Goal: Task Accomplishment & Management: Manage account settings

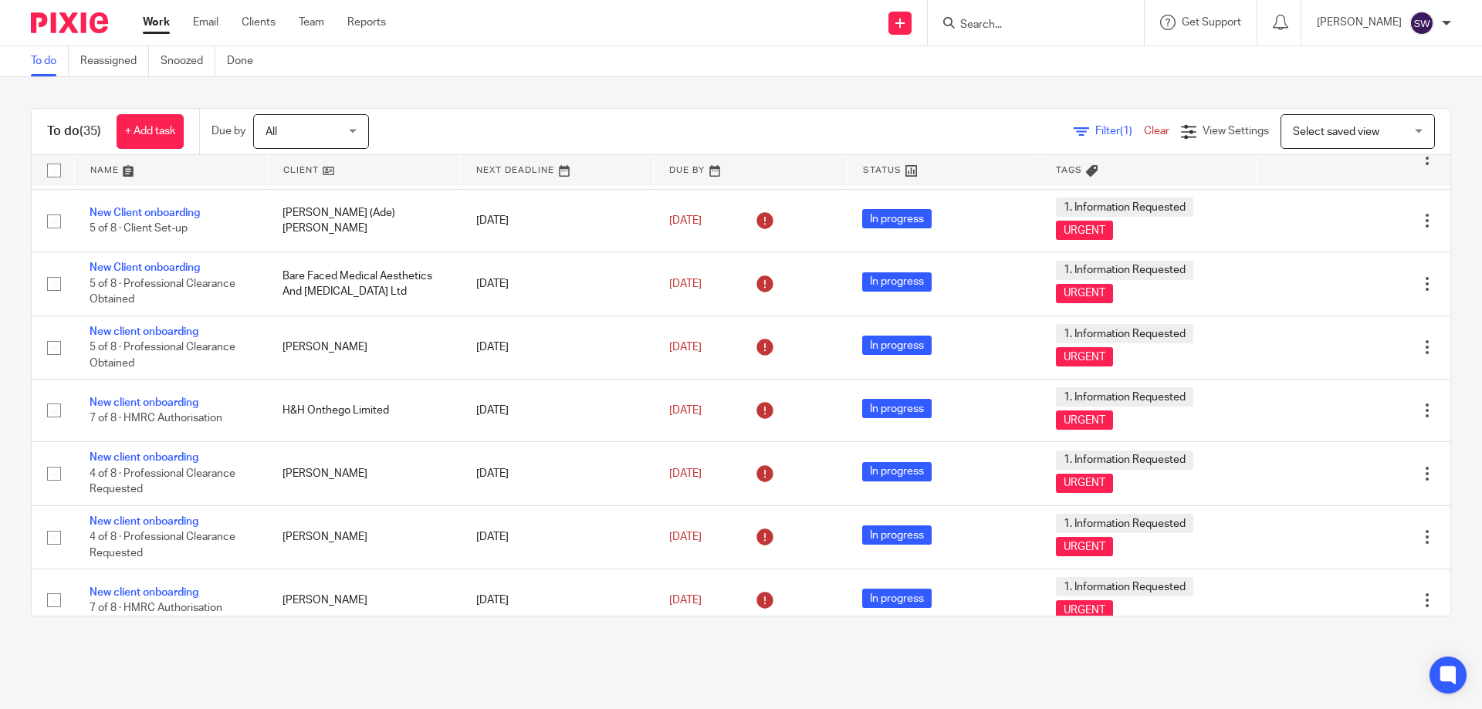
scroll to position [1151, 0]
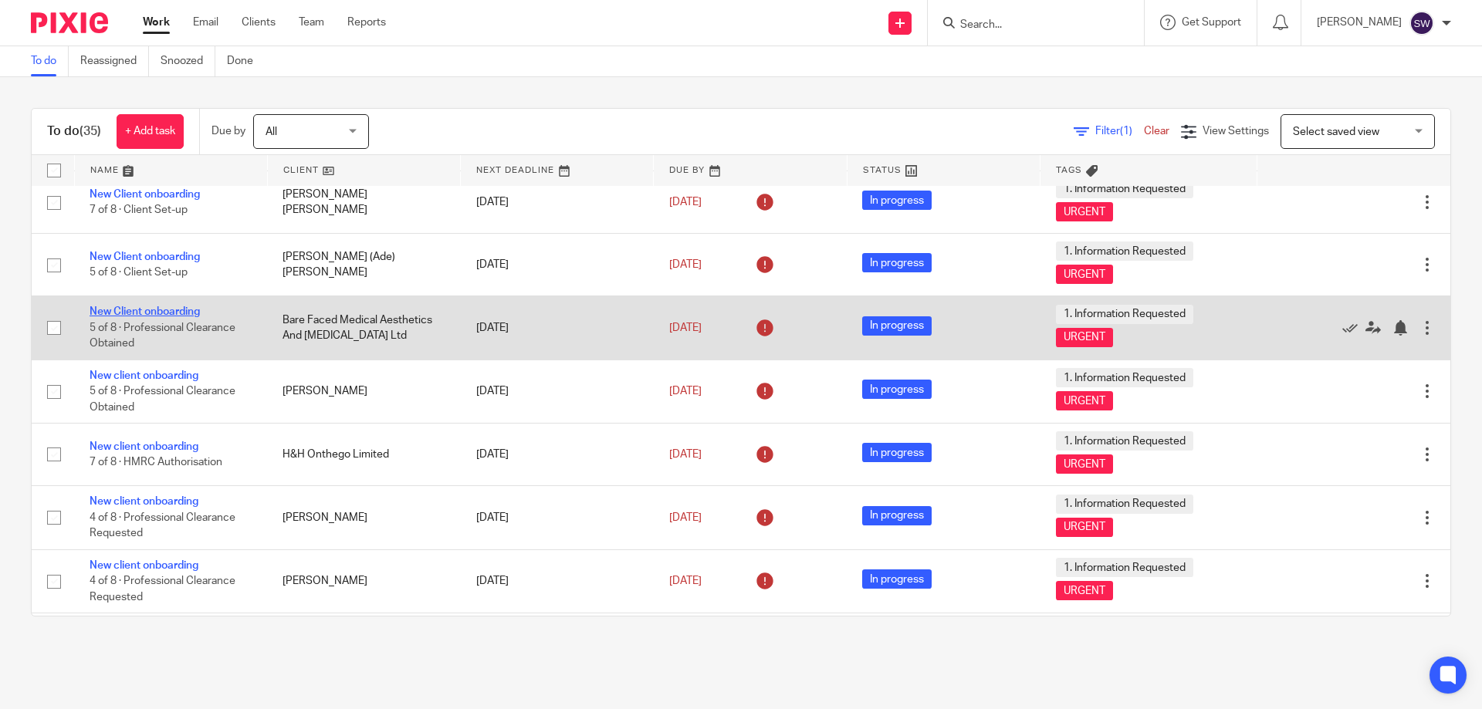
click at [156, 310] on link "New Client onboarding" at bounding box center [145, 311] width 110 height 11
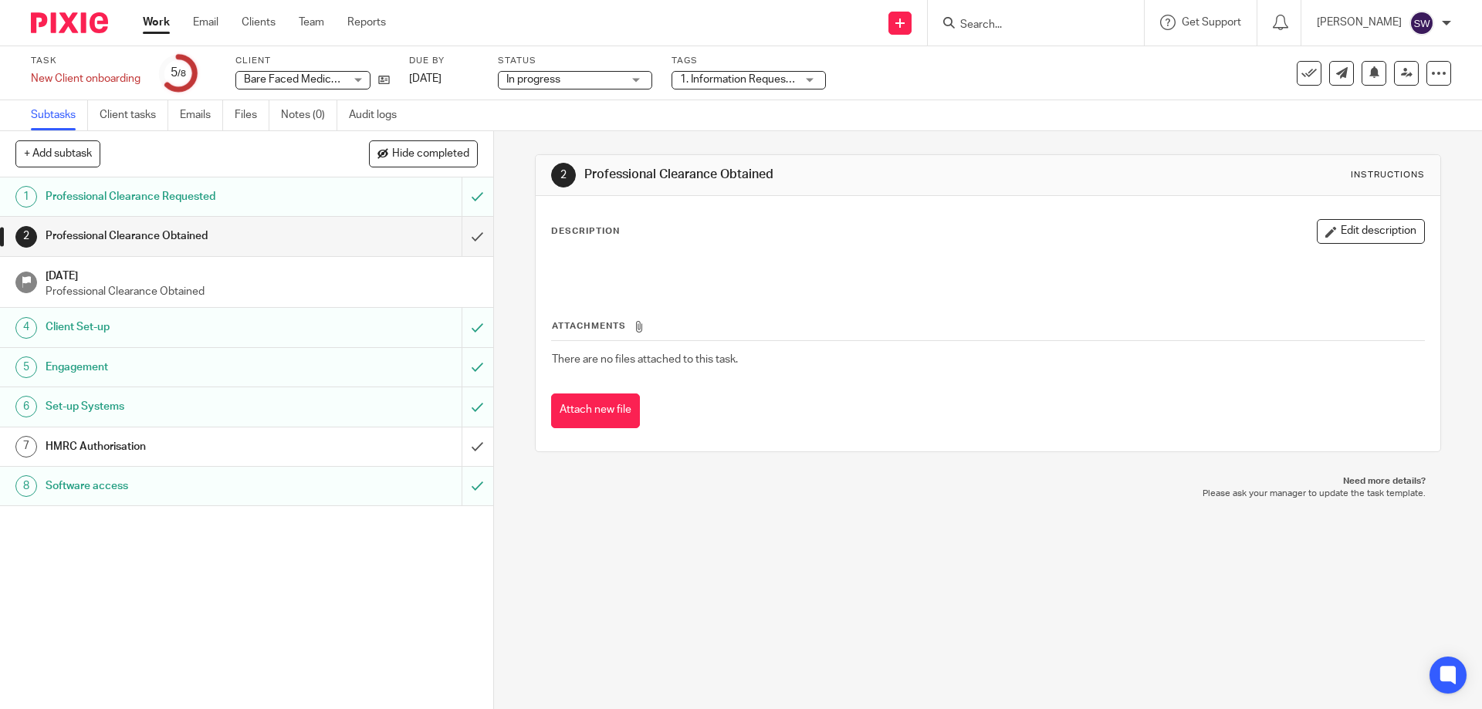
click at [166, 442] on h1 "HMRC Authorisation" at bounding box center [179, 446] width 267 height 23
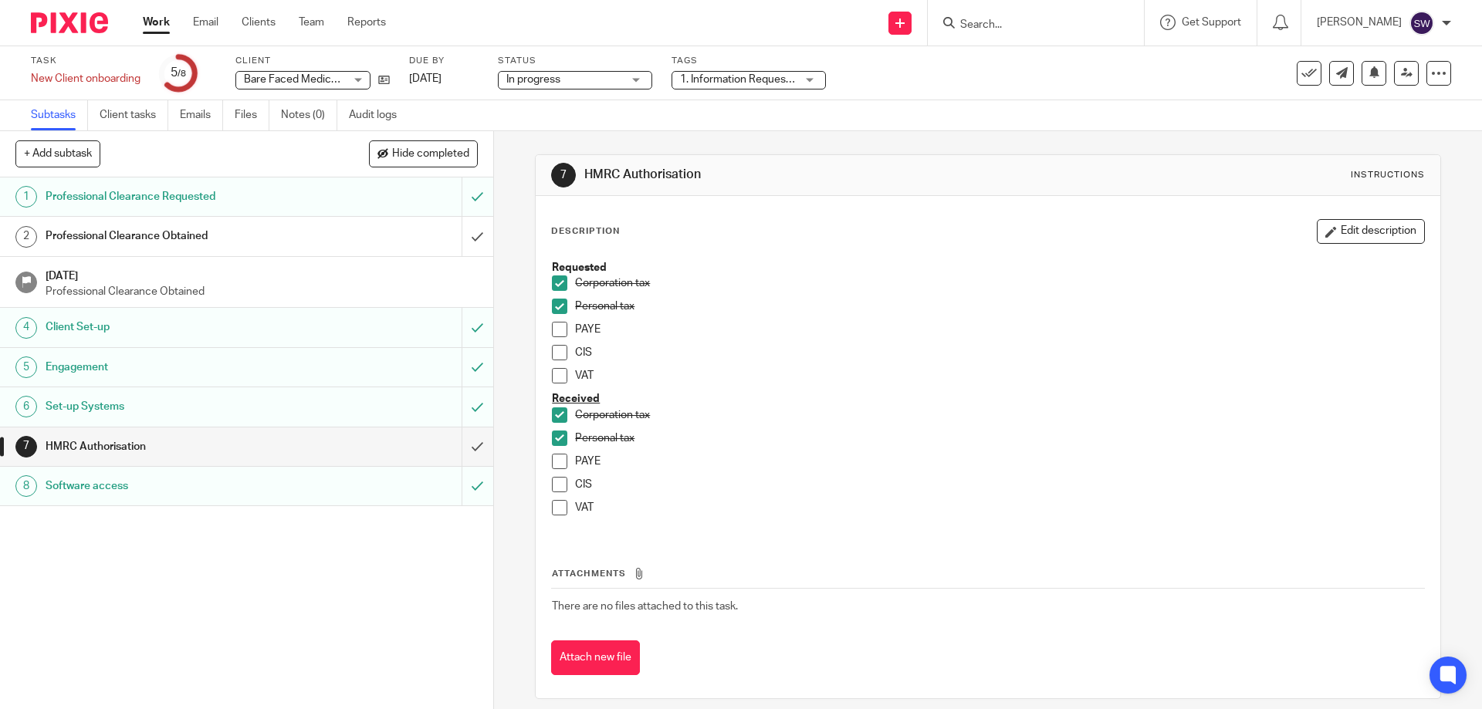
click at [559, 333] on span at bounding box center [559, 329] width 15 height 15
click at [386, 84] on icon at bounding box center [384, 80] width 12 height 12
click at [147, 20] on link "Work" at bounding box center [156, 22] width 27 height 15
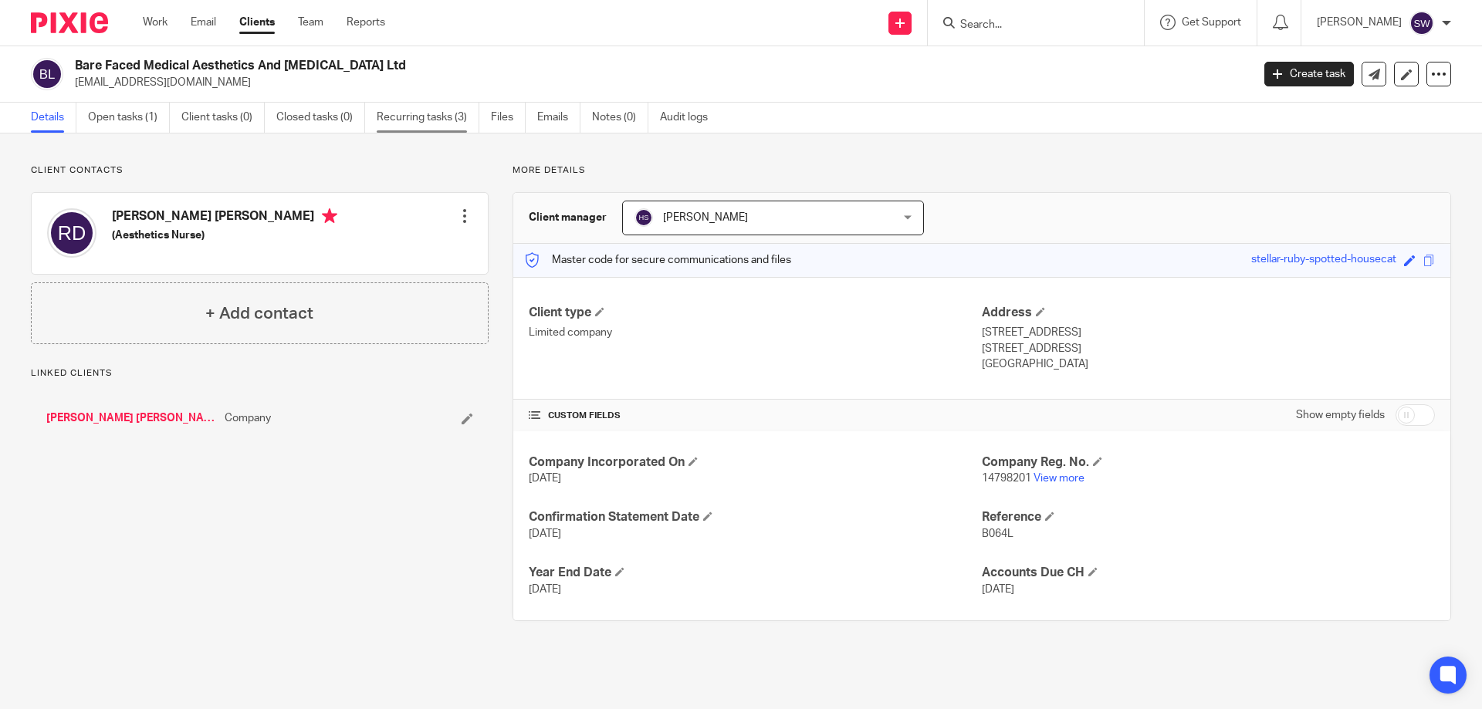
click at [448, 113] on link "Recurring tasks (3)" at bounding box center [428, 118] width 103 height 30
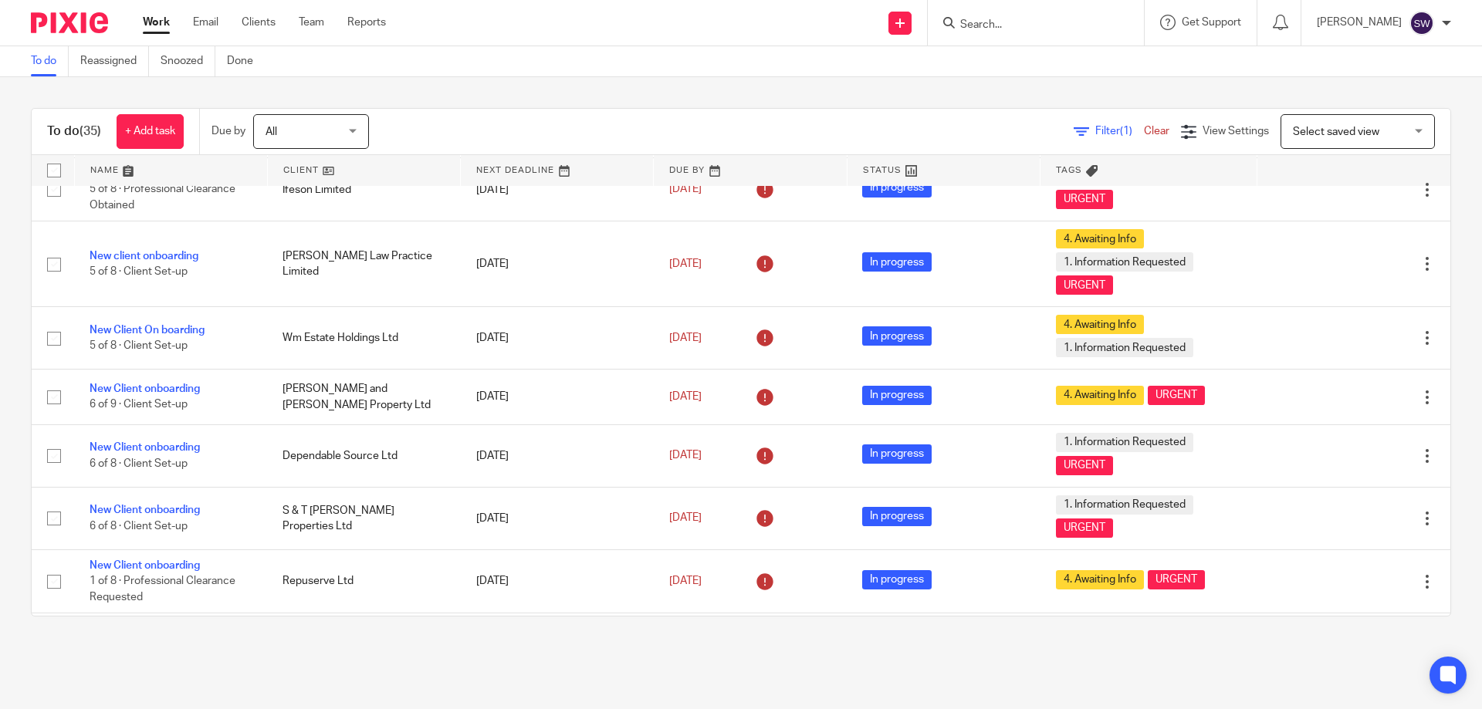
scroll to position [463, 0]
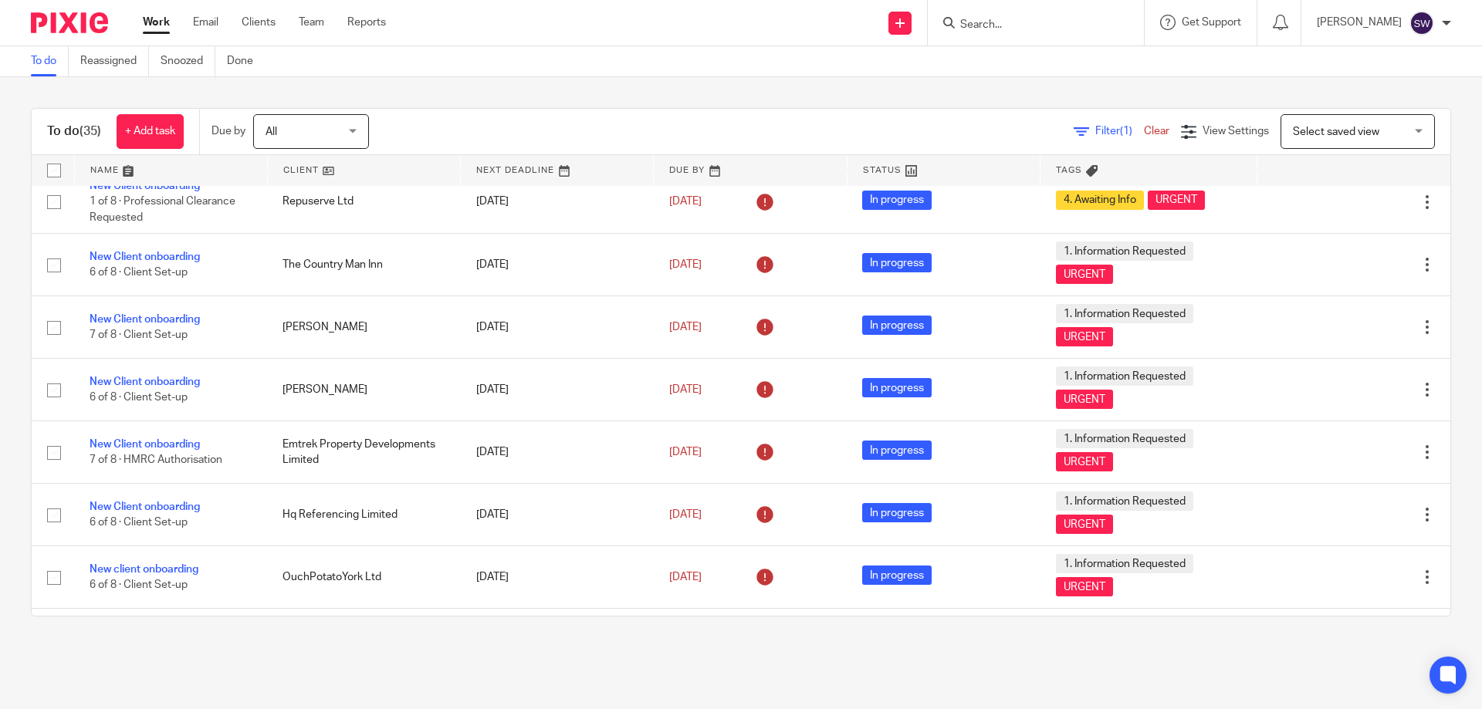
click at [1085, 28] on input "Search" at bounding box center [1028, 26] width 139 height 14
type input "train24"
click at [1123, 19] on button "reset" at bounding box center [1115, 20] width 15 height 15
